Goal: Check status: Check status

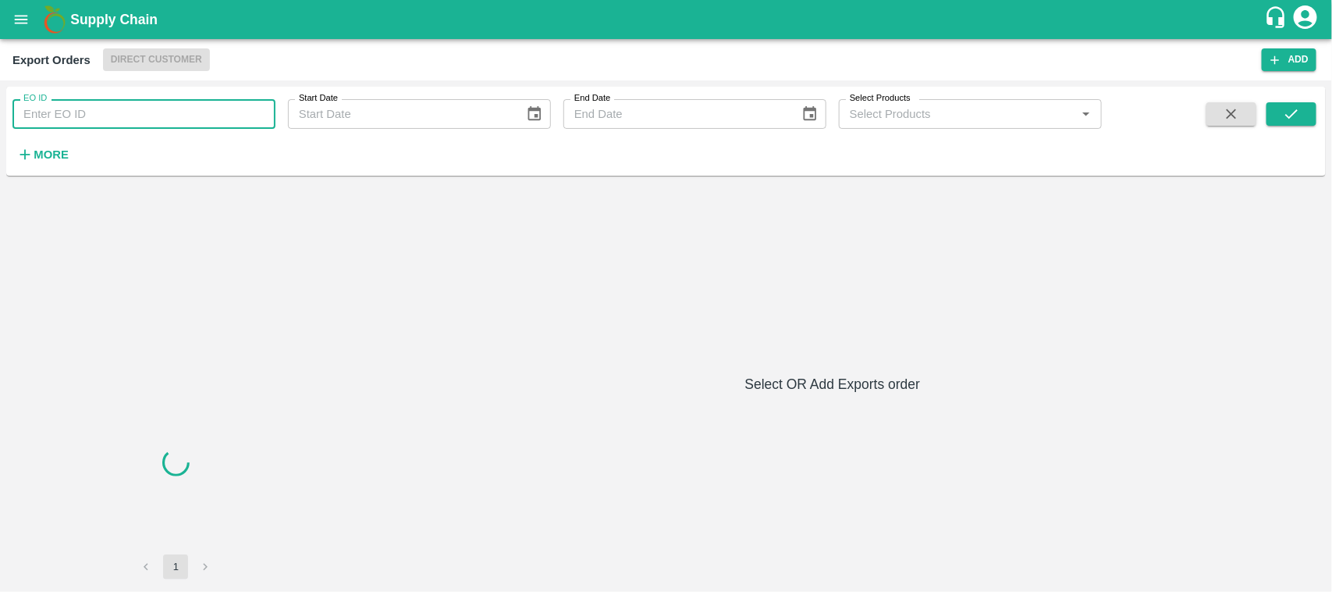
click at [102, 119] on input "EO ID" at bounding box center [143, 114] width 263 height 30
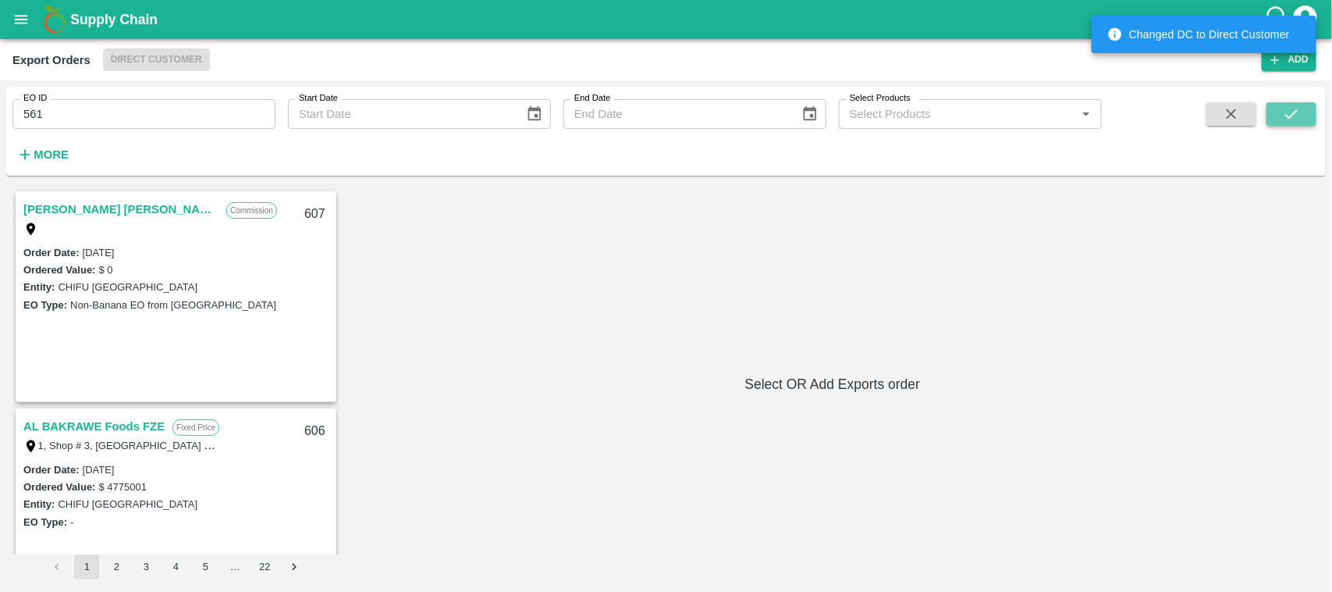
click at [1279, 111] on button "submit" at bounding box center [1292, 113] width 50 height 23
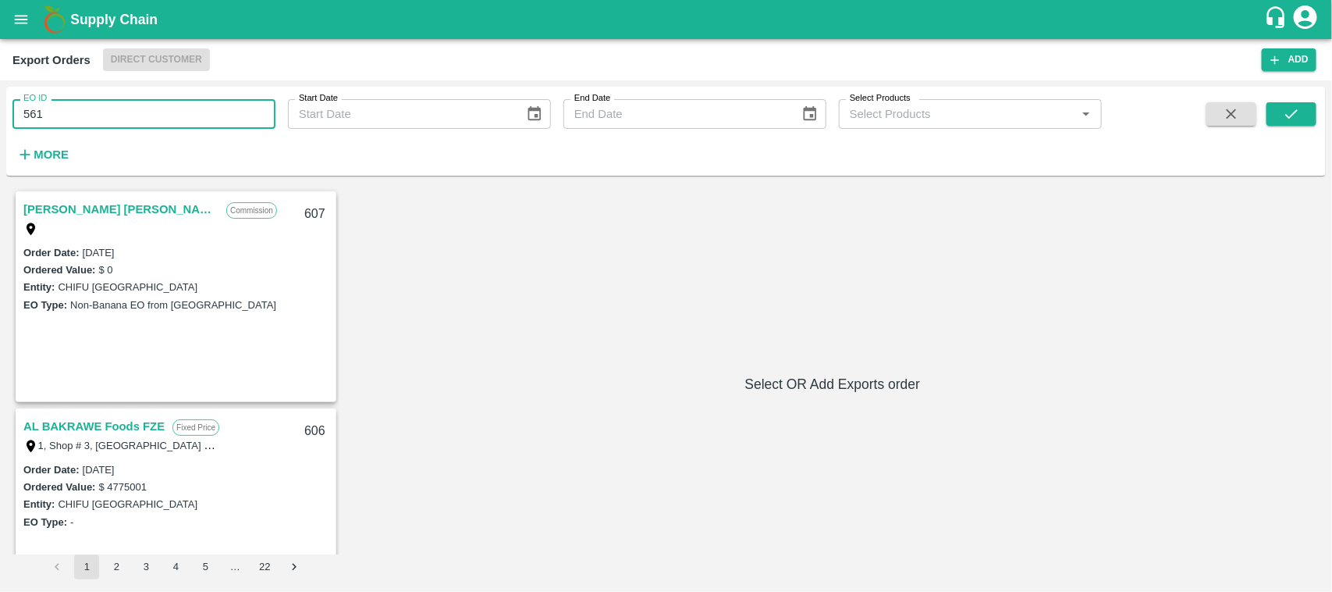
click at [65, 117] on input "561" at bounding box center [143, 114] width 263 height 30
type input "561"
click at [1301, 106] on button "submit" at bounding box center [1292, 113] width 50 height 23
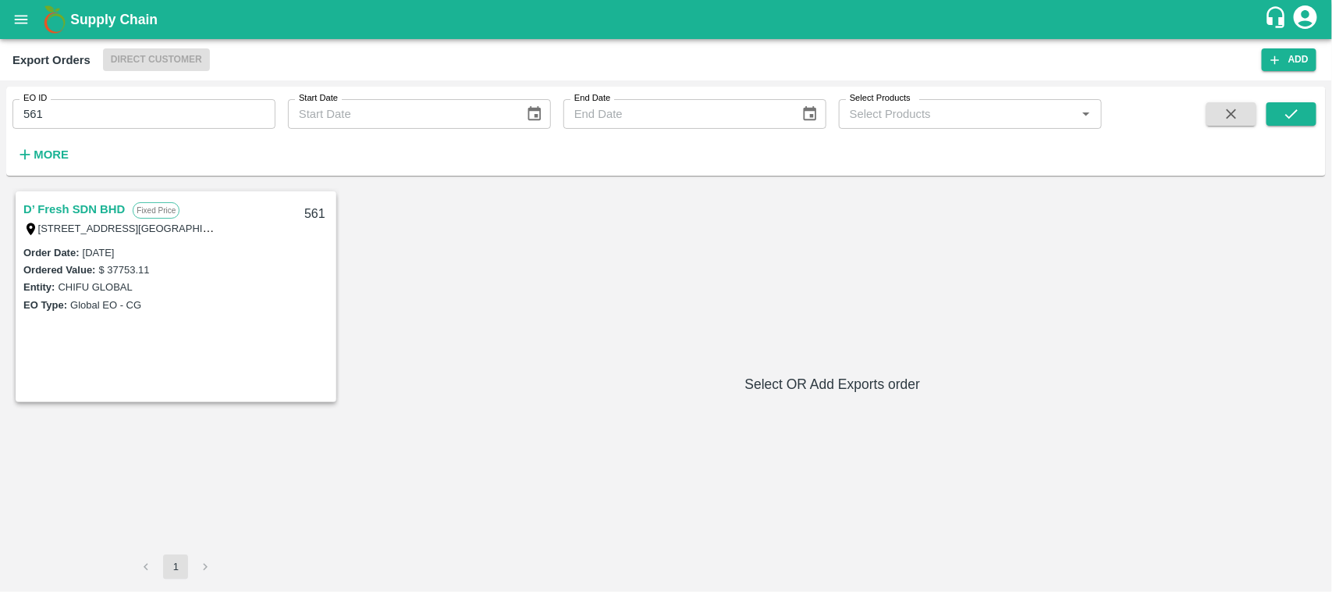
click at [78, 209] on link "D’ Fresh SDN BHD" at bounding box center [73, 209] width 101 height 20
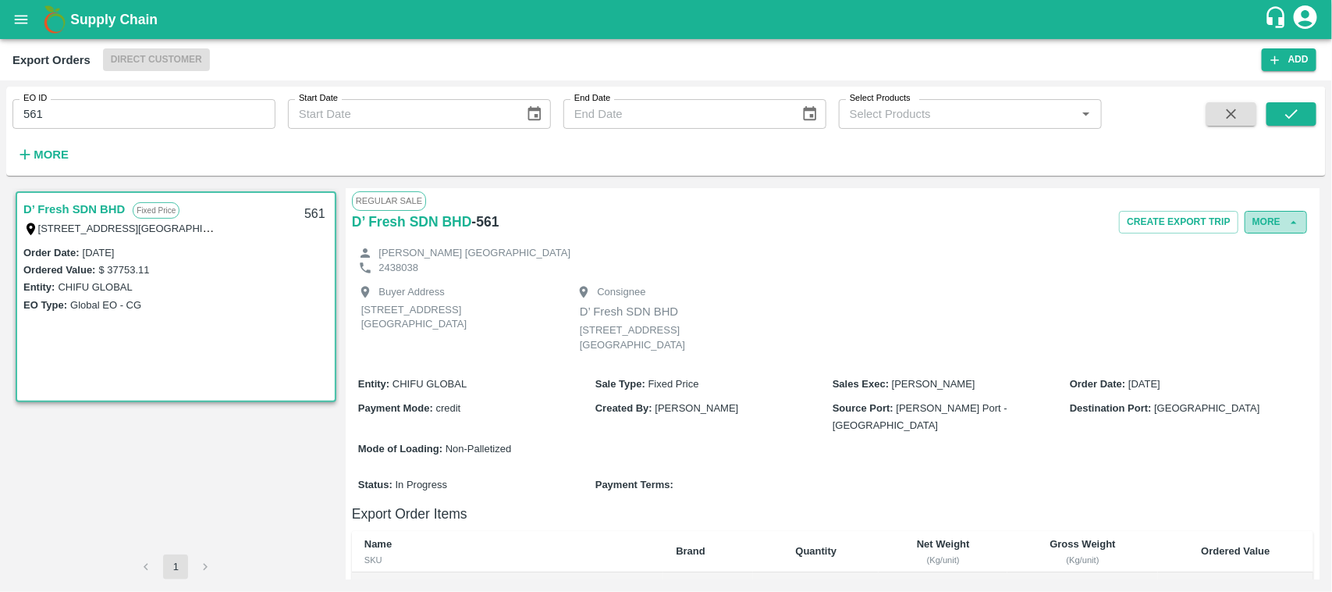
click at [1269, 220] on button "More" at bounding box center [1276, 222] width 62 height 23
click at [1268, 283] on div "Edit" at bounding box center [1255, 294] width 99 height 36
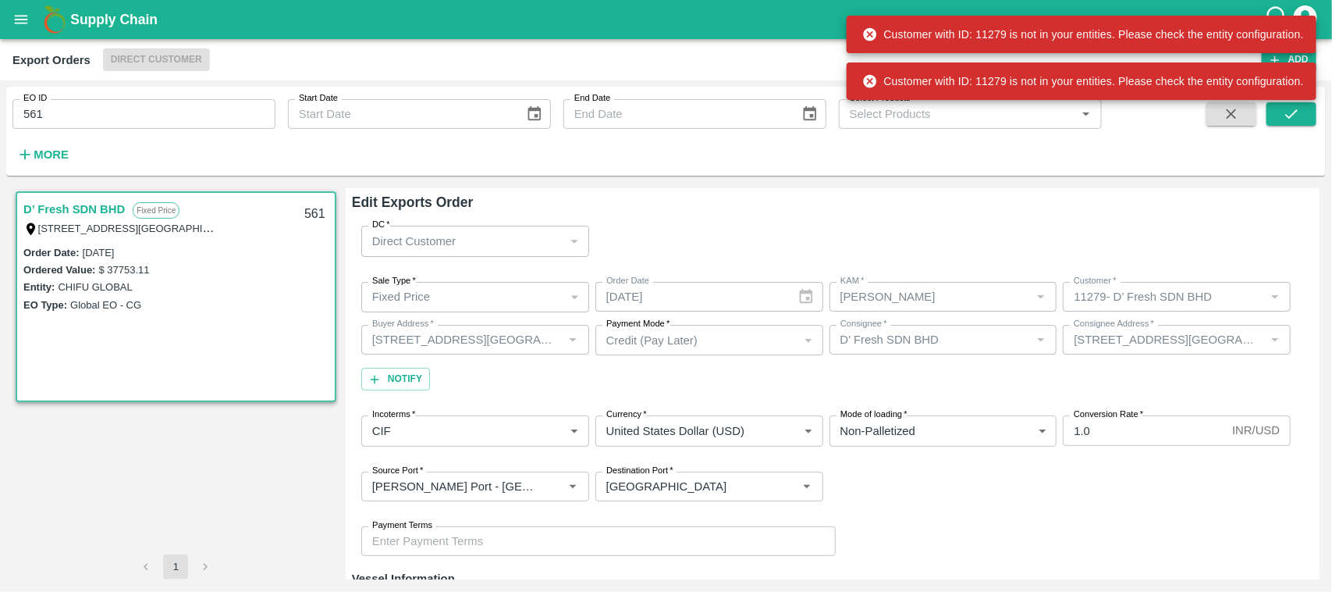
click at [244, 477] on div "D’ Fresh SDN BHD Fixed Price Lot 11.06, Tingkat [GEOGRAPHIC_DATA] 561 Order Dat…" at bounding box center [175, 371] width 327 height 366
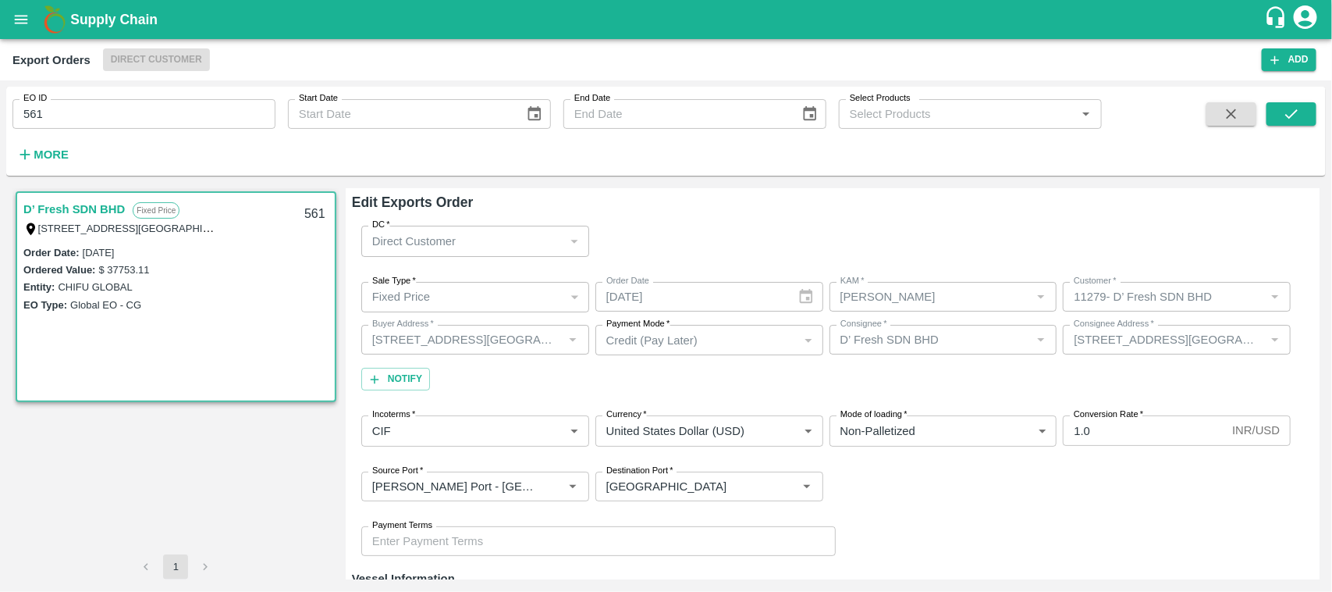
click at [593, 385] on div "Sale Type   * Fixed Price 1 Sale Type Order Date [DATE] Order Date KAM   * KAM …" at bounding box center [833, 336] width 962 height 134
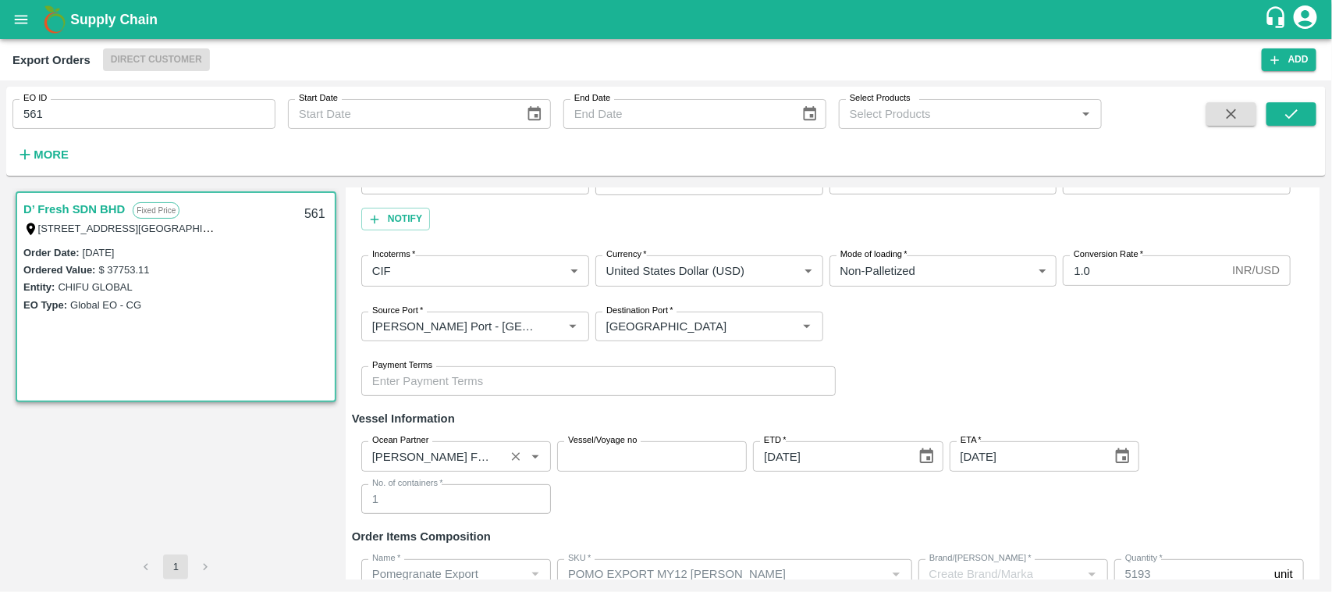
scroll to position [158, 0]
